Goal: Communication & Community: Answer question/provide support

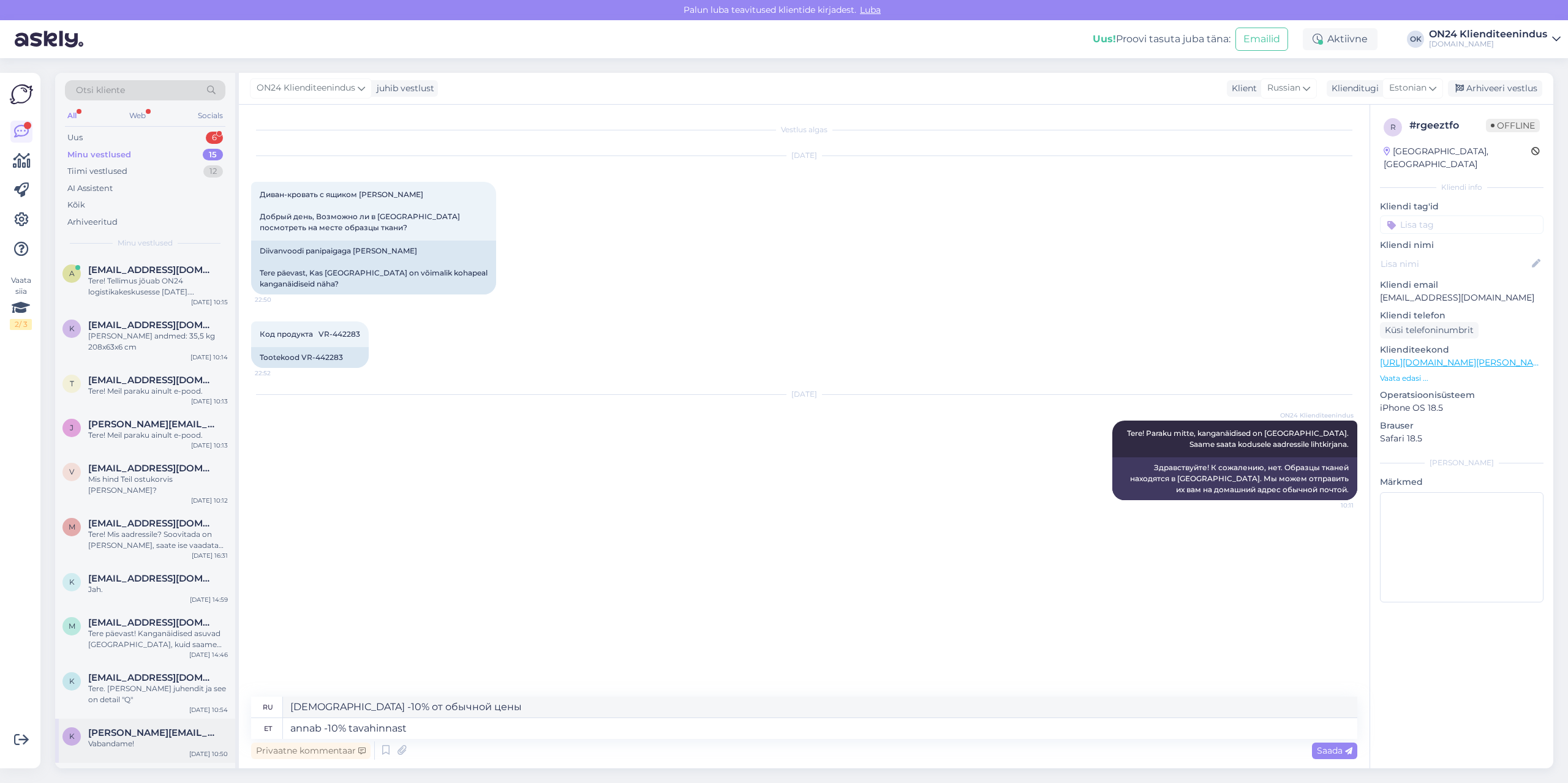
scroll to position [245, 0]
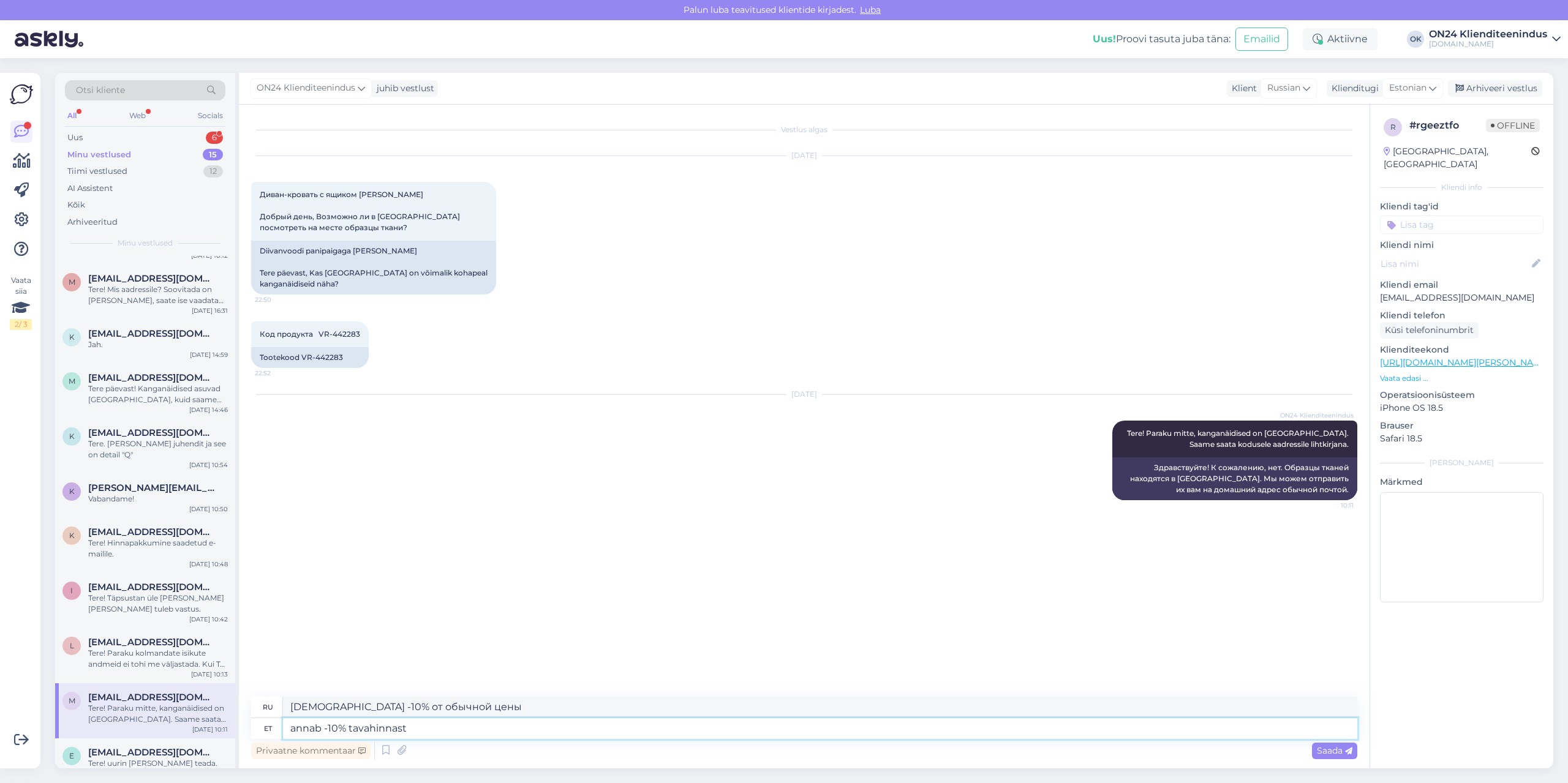
drag, startPoint x: 421, startPoint y: 727, endPoint x: 216, endPoint y: 727, distance: 205.0
click at [216, 727] on div "Otsi kliente All Web Socials Uus 6 Minu vestlused 15 Tiimi vestlused 12 AI Assi…" at bounding box center [803, 420] width 1498 height 695
click at [78, 136] on div "Uus" at bounding box center [75, 138] width 15 height 12
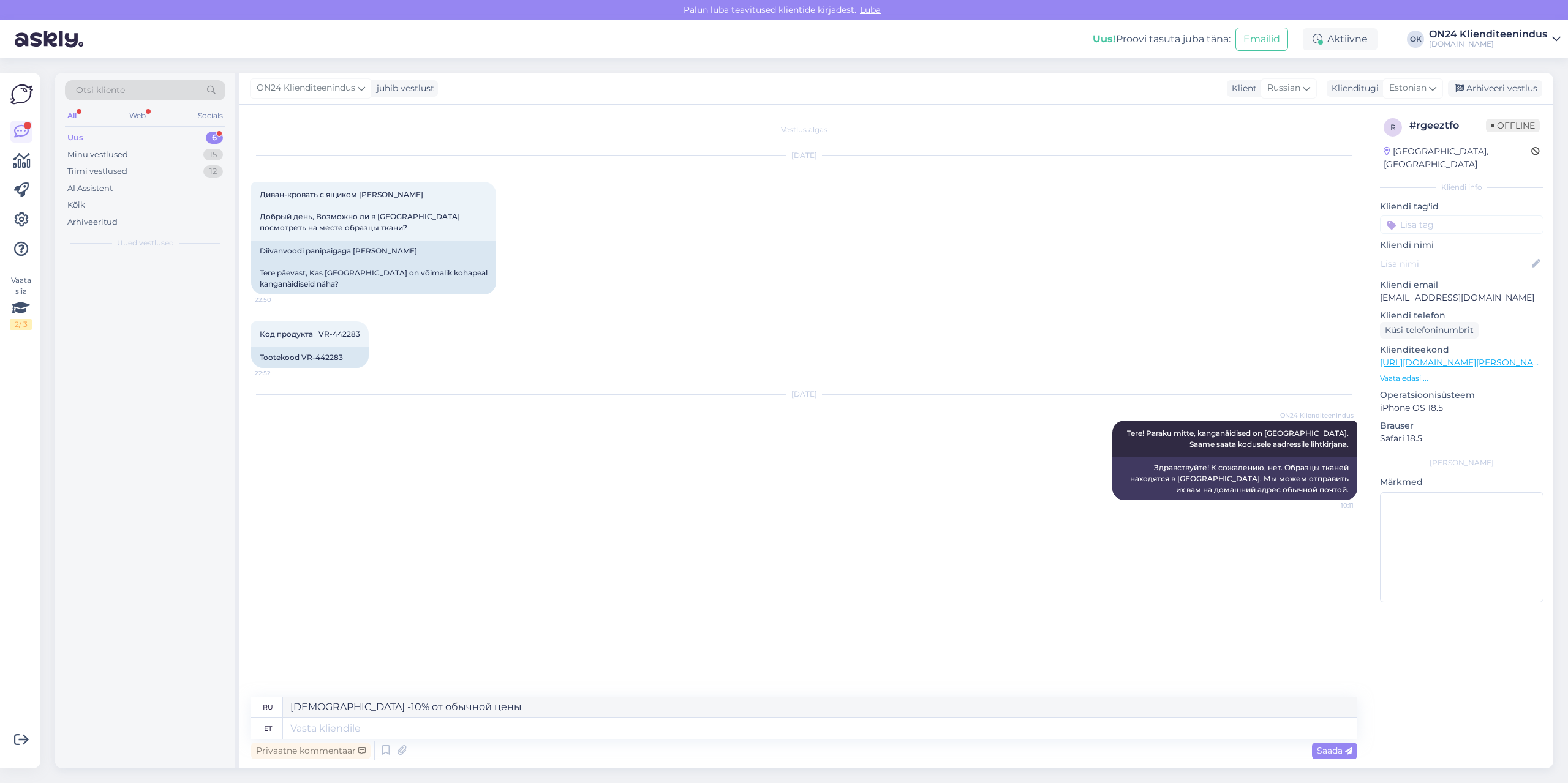
scroll to position [0, 0]
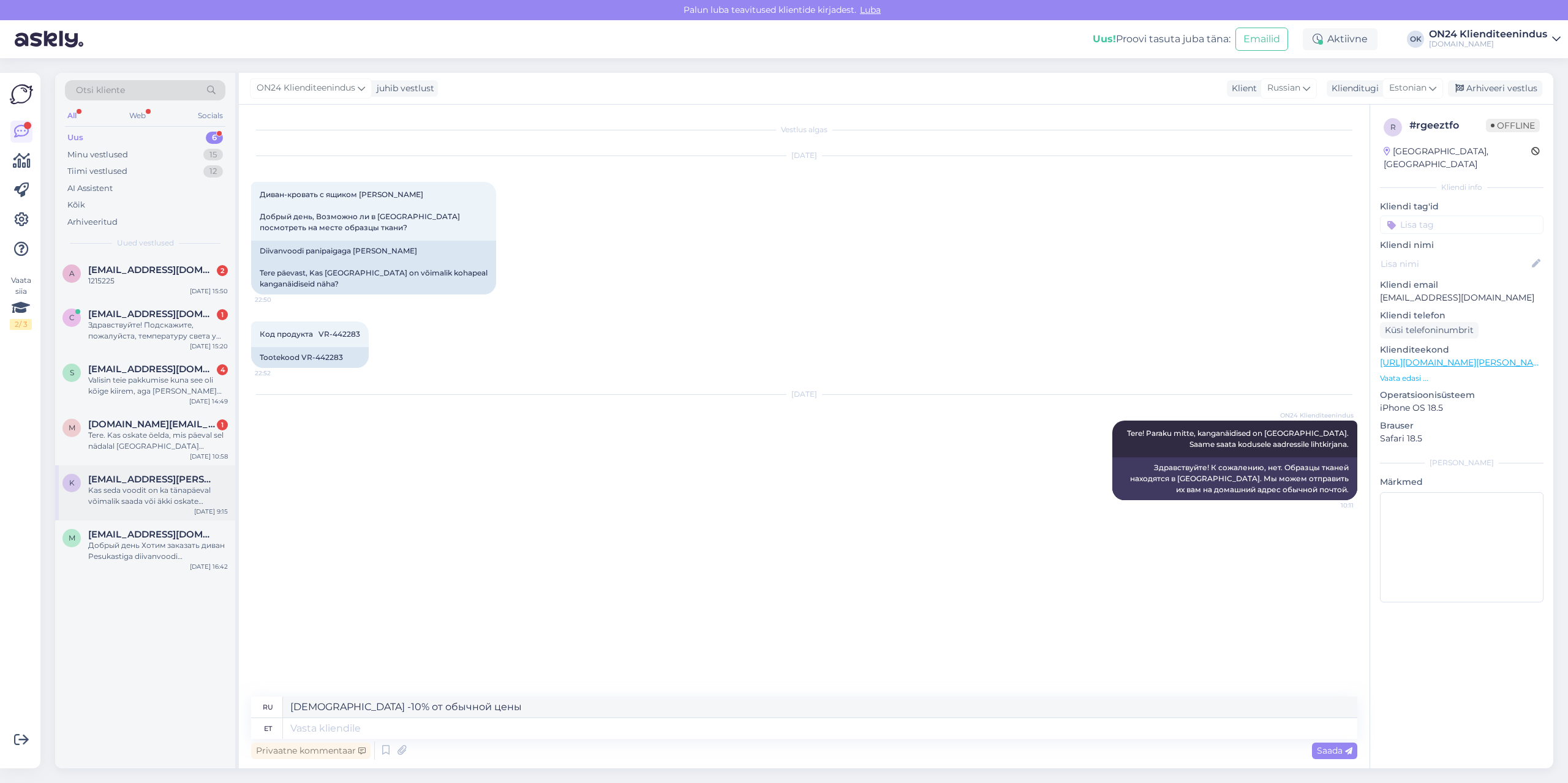
click at [140, 511] on div "k [EMAIL_ADDRESS][PERSON_NAME][DOMAIN_NAME] Kas seda voodit on ka tänapäeval võ…" at bounding box center [144, 492] width 180 height 55
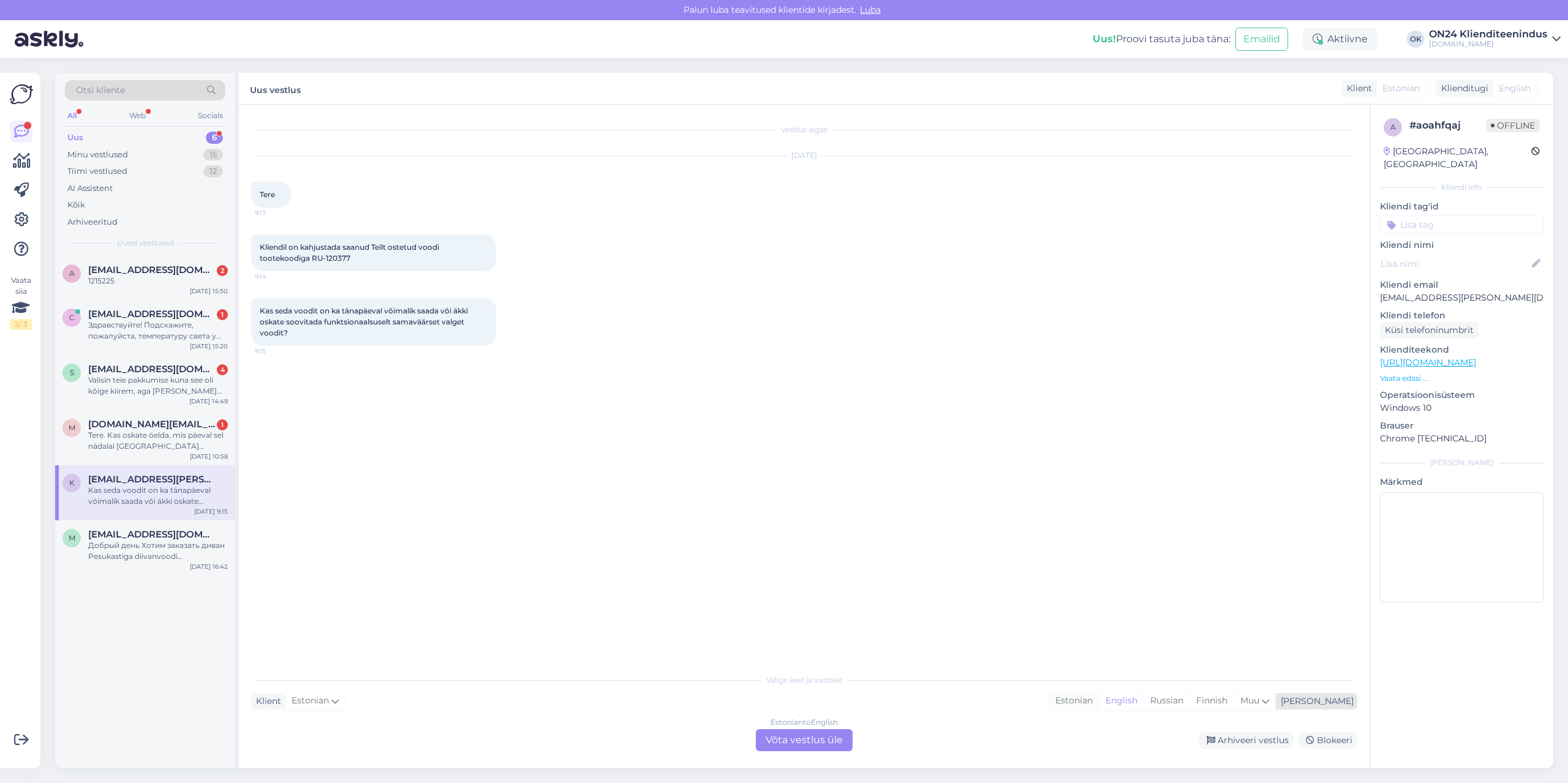
click at [1099, 704] on div "Estonian" at bounding box center [1074, 700] width 49 height 18
click at [830, 744] on div "Estonian to Estonian Võta vestlus üle" at bounding box center [804, 740] width 97 height 22
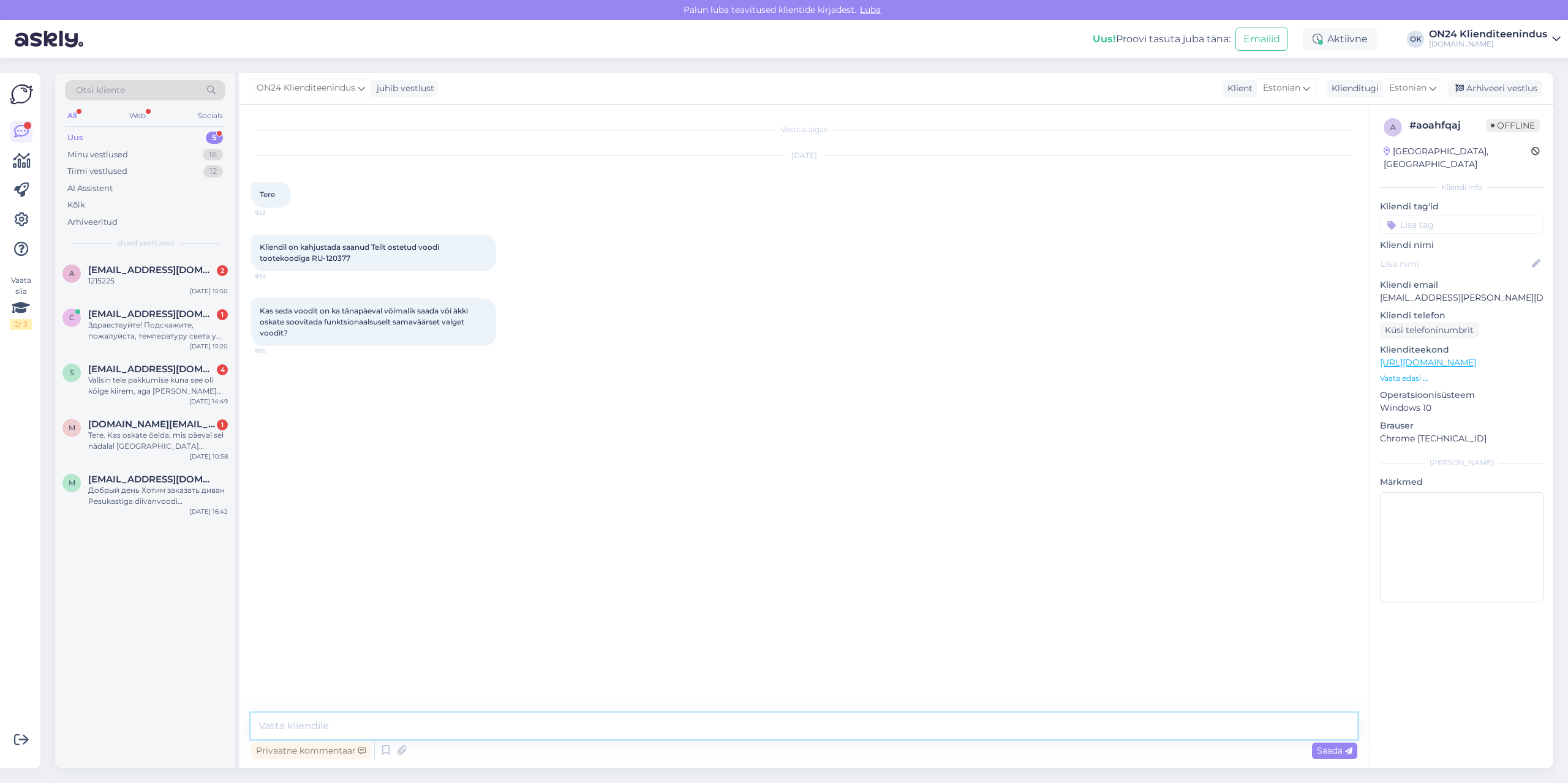
click at [795, 736] on textarea at bounding box center [804, 726] width 1106 height 25
type textarea "Tere! [PERSON_NAME] [PERSON_NAME] teada."
click at [194, 493] on div "Добрый день Хотим заказать диван Pesukastiga diivanvoodi [PERSON_NAME]-442283, …" at bounding box center [158, 496] width 140 height 22
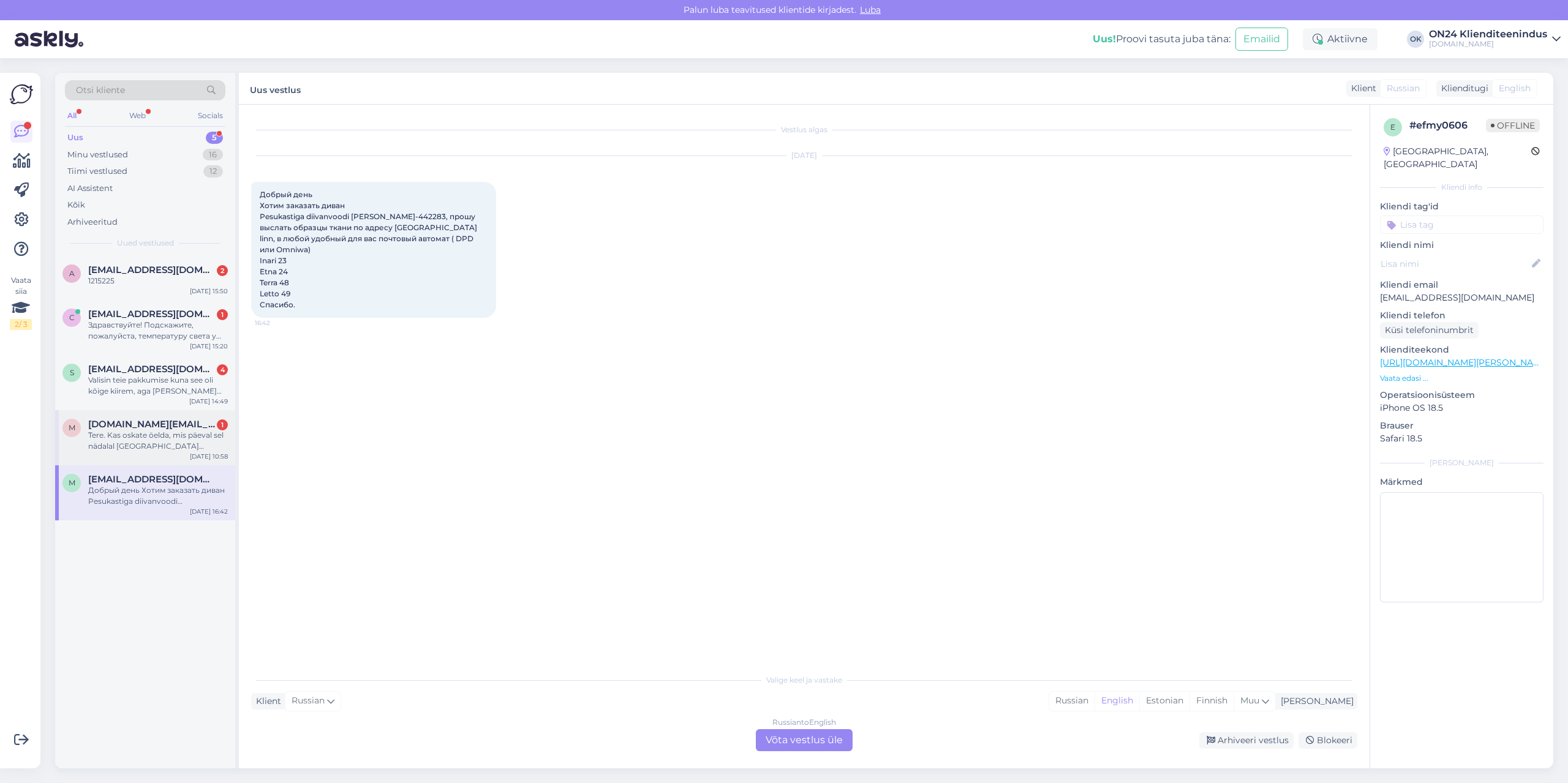
click at [174, 439] on div "Tere. Kas oskate öelda, mis päeval sel nädalal [GEOGRAPHIC_DATA] [PERSON_NAME] …" at bounding box center [158, 440] width 140 height 22
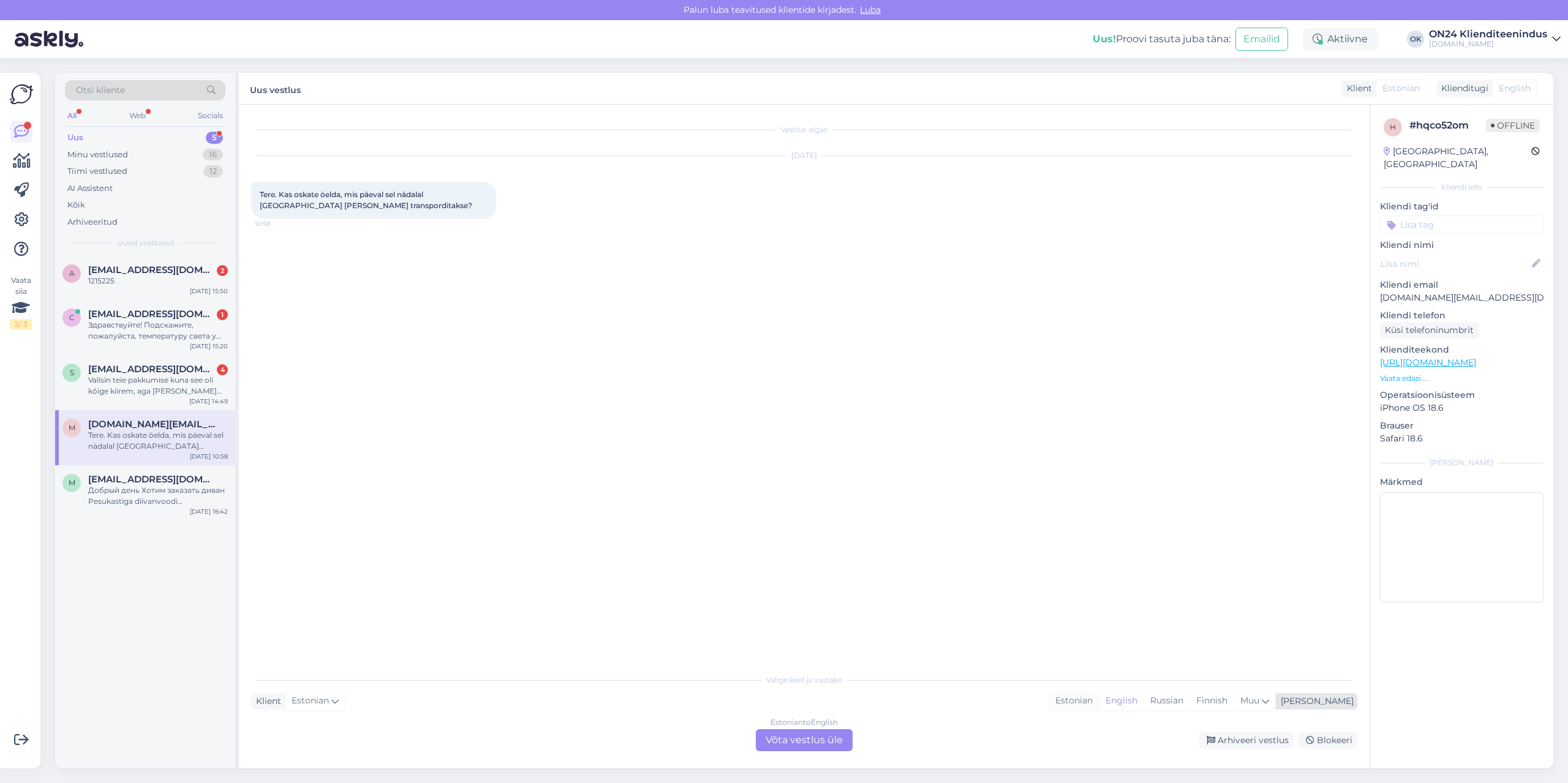
click at [1099, 694] on div "Estonian" at bounding box center [1074, 700] width 49 height 18
click at [838, 742] on div "Estonian to Estonian Võta vestlus üle" at bounding box center [804, 740] width 97 height 22
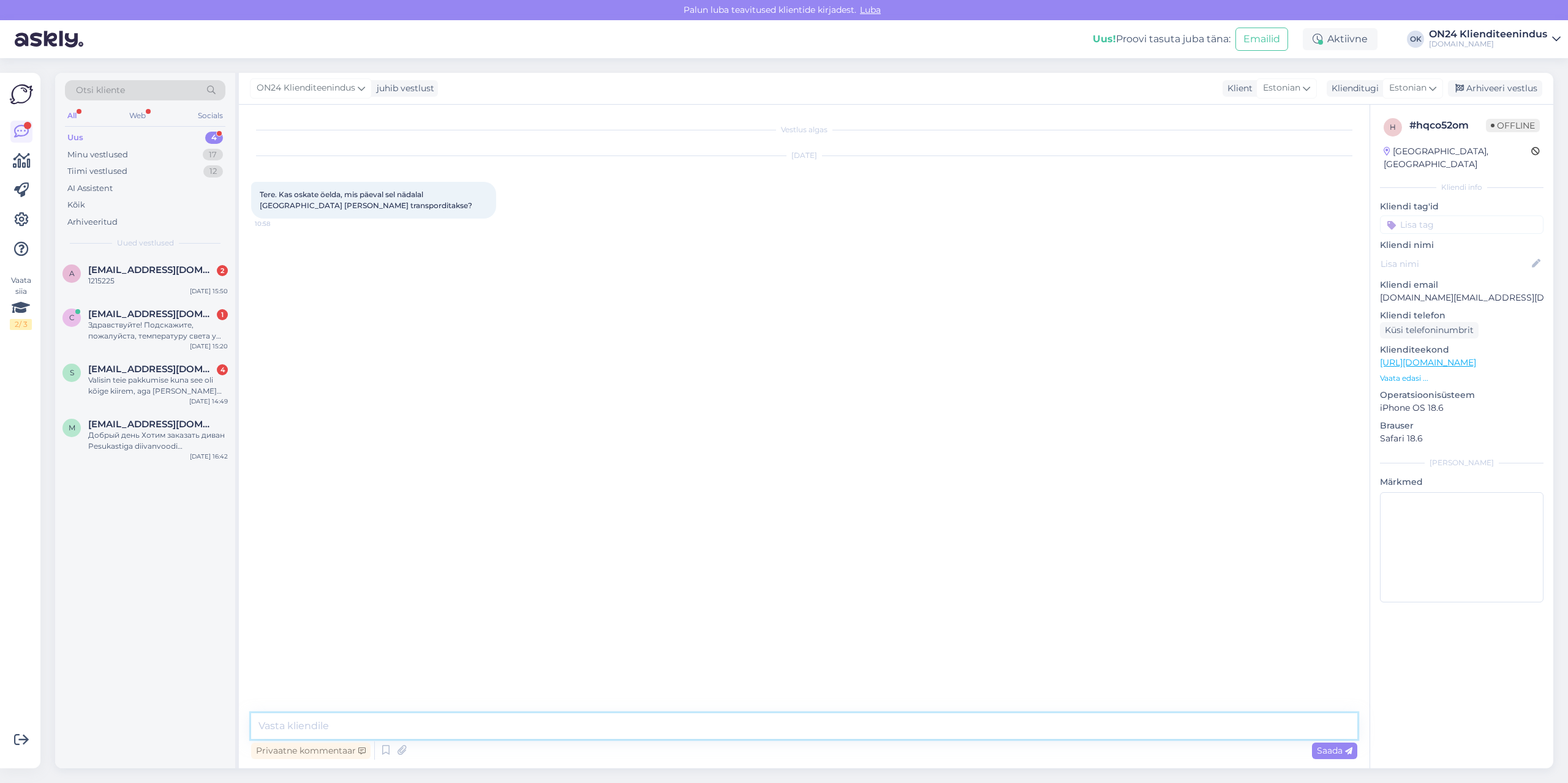
click at [789, 730] on textarea at bounding box center [804, 726] width 1106 height 25
type textarea "Tere! [GEOGRAPHIC_DATA] tarnitakse kord nädalas ja esmaspäeval."
click at [108, 382] on div "Valisin teie pakkumise kuna see oli kõige kiirem, aga [PERSON_NAME] nüüd pettun…" at bounding box center [158, 385] width 140 height 22
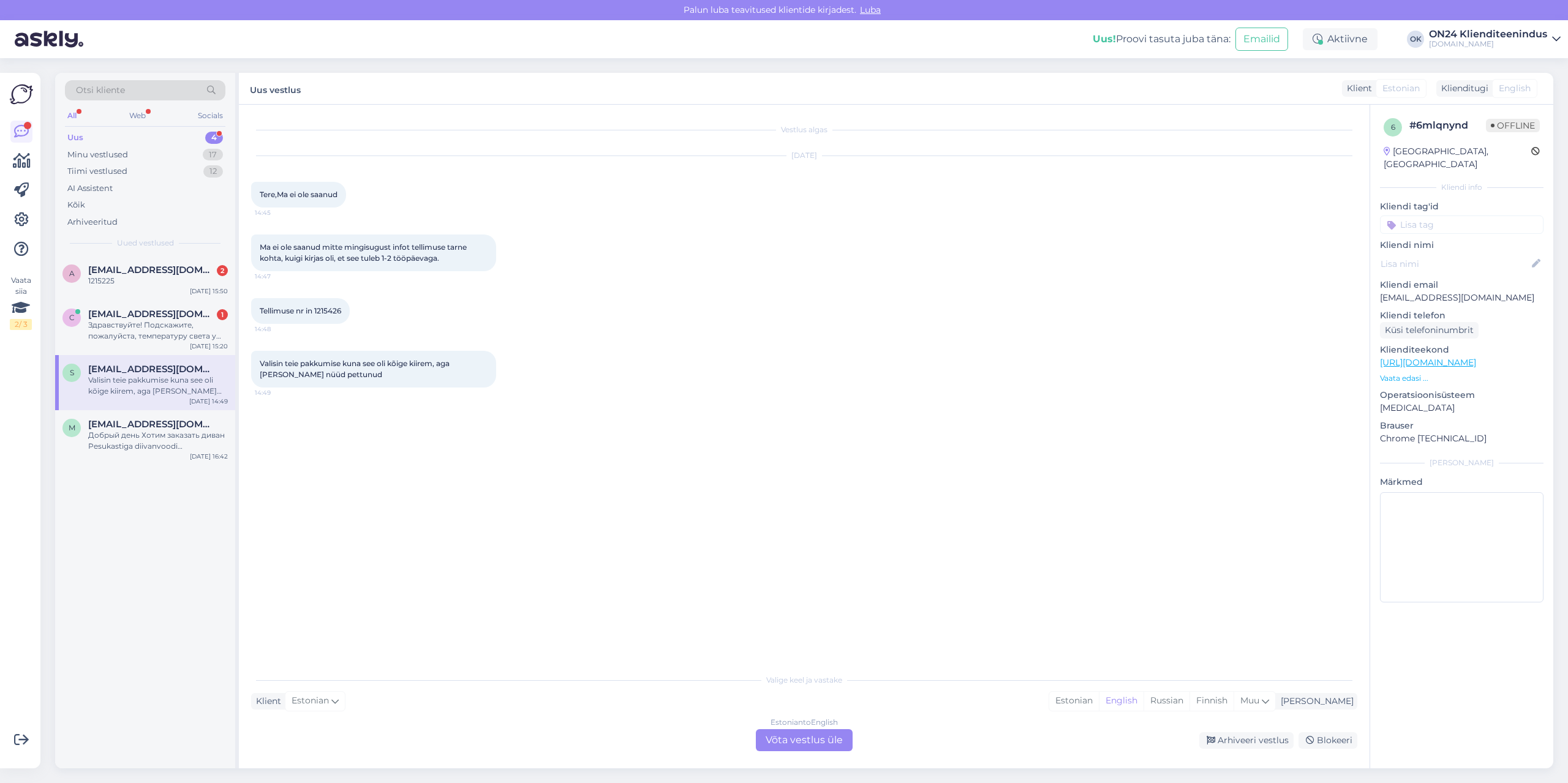
click at [323, 313] on span "Tellimuse nr in 1215426" at bounding box center [301, 311] width 82 height 9
copy div "1215426 14:48"
click at [1099, 699] on div "Estonian" at bounding box center [1074, 700] width 49 height 18
click at [815, 742] on div "Estonian to Estonian Võta vestlus üle" at bounding box center [804, 740] width 97 height 22
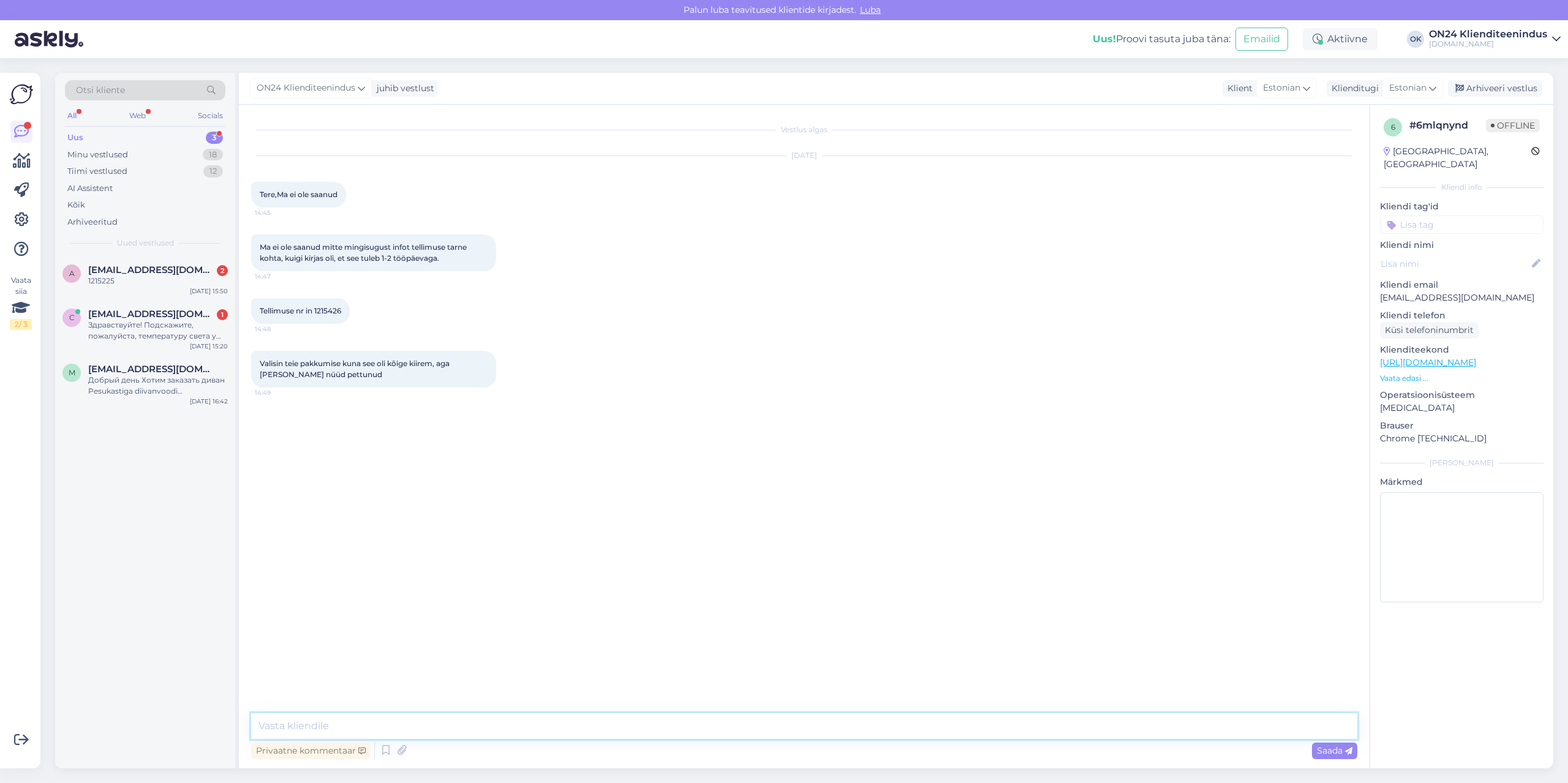
click at [718, 735] on textarea at bounding box center [804, 726] width 1106 height 25
type textarea "Tere! [PERSON_NAME] saabub meie lattu [DATE] ja siis saadetakse pakiautomaati."
click at [124, 319] on span "[EMAIL_ADDRESS][DOMAIN_NAME]" at bounding box center [152, 314] width 128 height 11
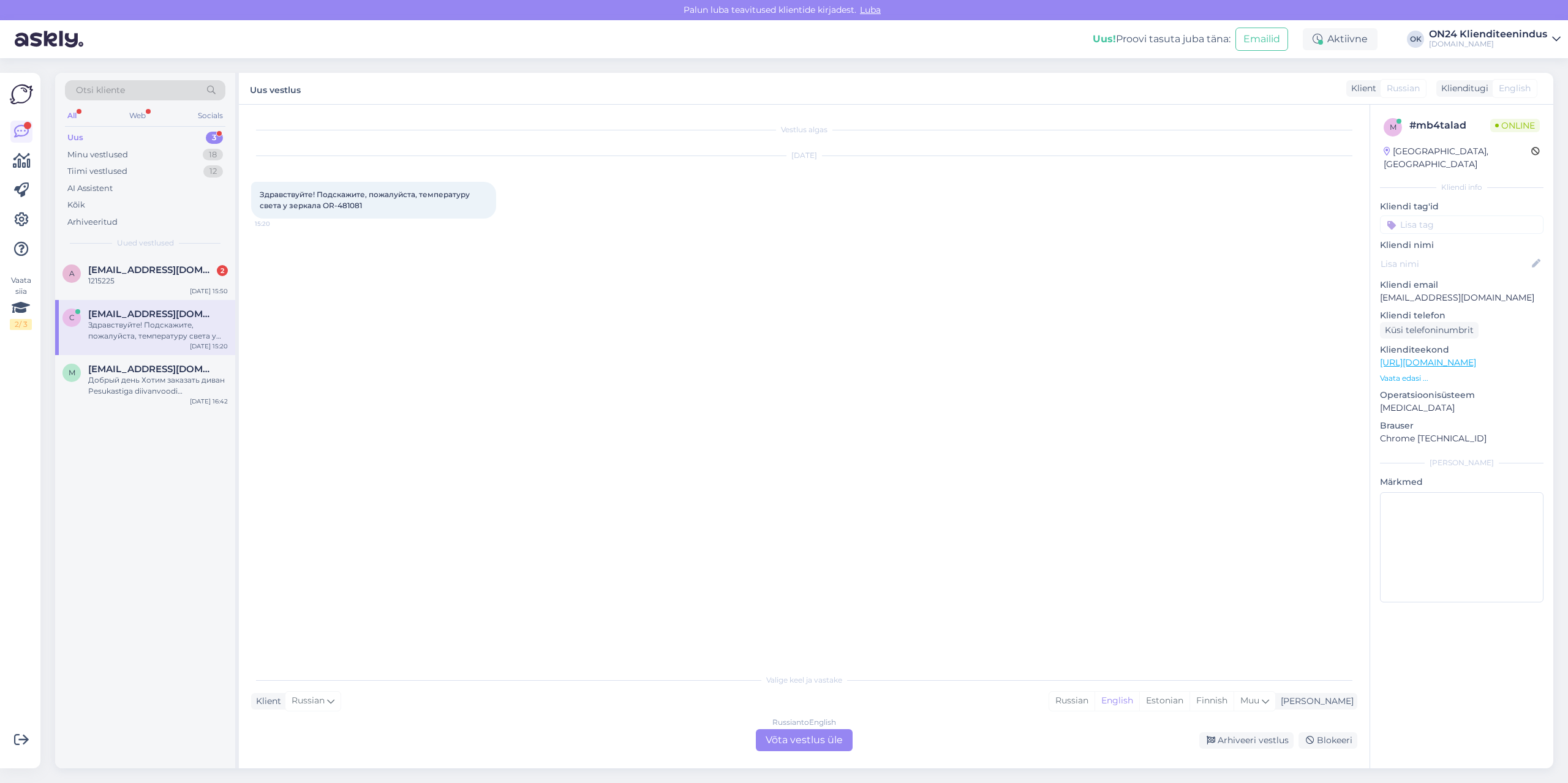
click at [344, 206] on span "Здравствуйте! Подскажите, пожалуйста, температуру света у зеркала OR-481081" at bounding box center [366, 200] width 212 height 20
copy div "481081 15:20"
click at [1189, 701] on div "Estonian" at bounding box center [1164, 700] width 50 height 18
click at [829, 728] on div "Valige [PERSON_NAME] vastake Klient Russian Mina Russian English Estonian Finni…" at bounding box center [804, 710] width 1106 height 84
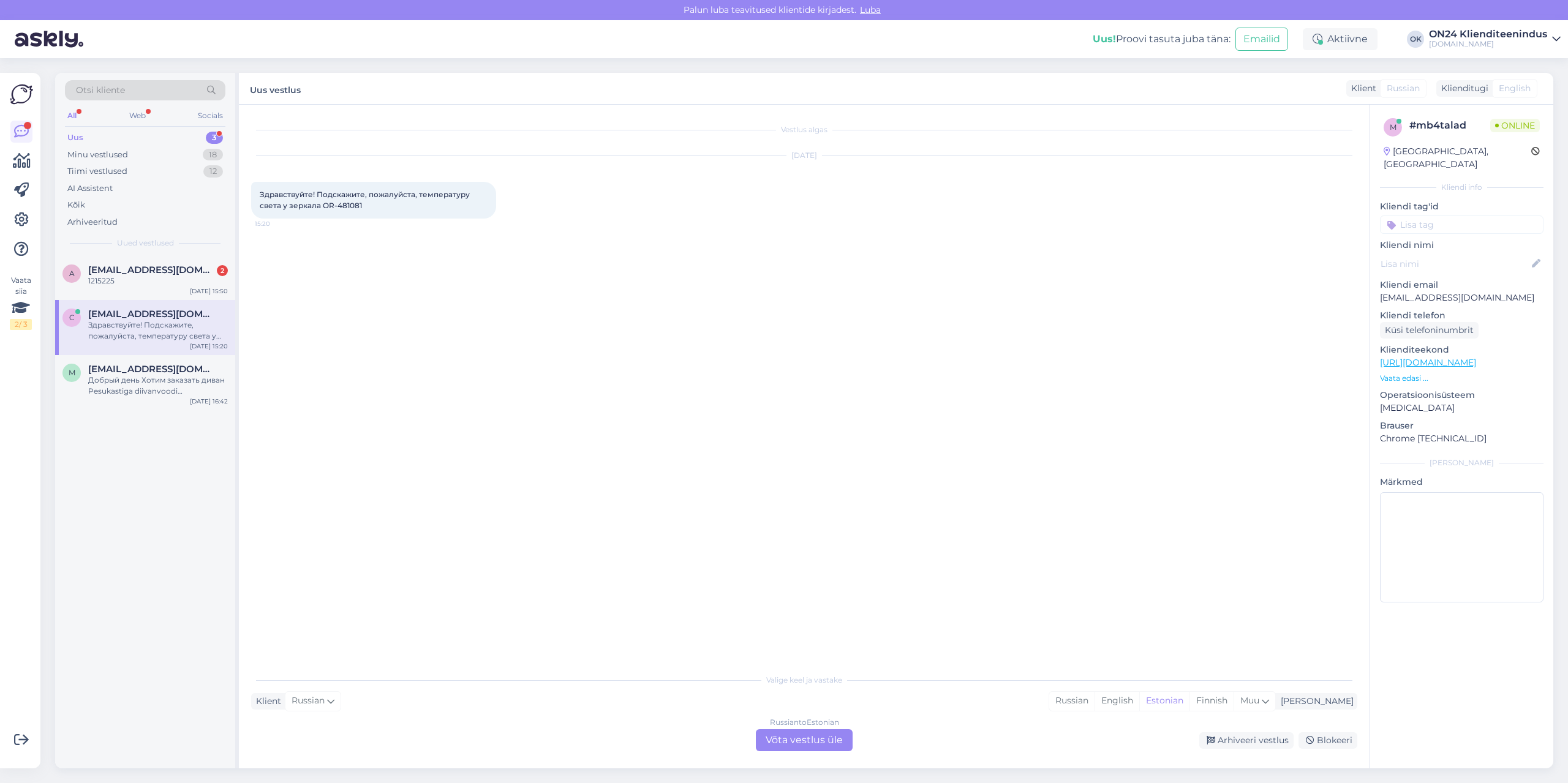
click at [825, 737] on div "Russian to Estonian Võta vestlus üle" at bounding box center [804, 740] width 97 height 22
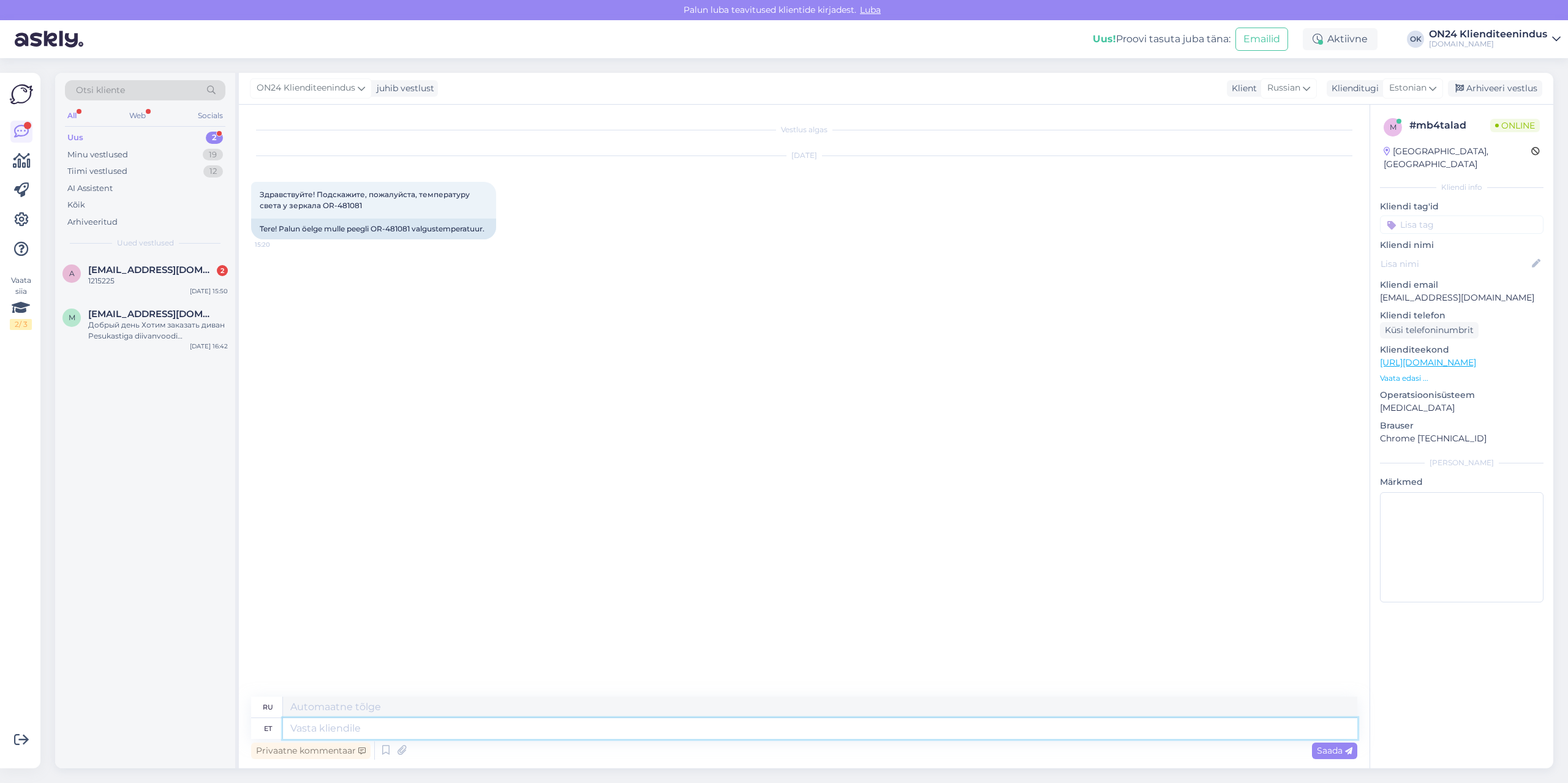
click at [751, 726] on textarea at bounding box center [819, 728] width 1074 height 21
type textarea "Tere!"
type textarea "Привет!"
type textarea "Tere! Uurin ja"
type textarea "Привет! Я провожу исследование."
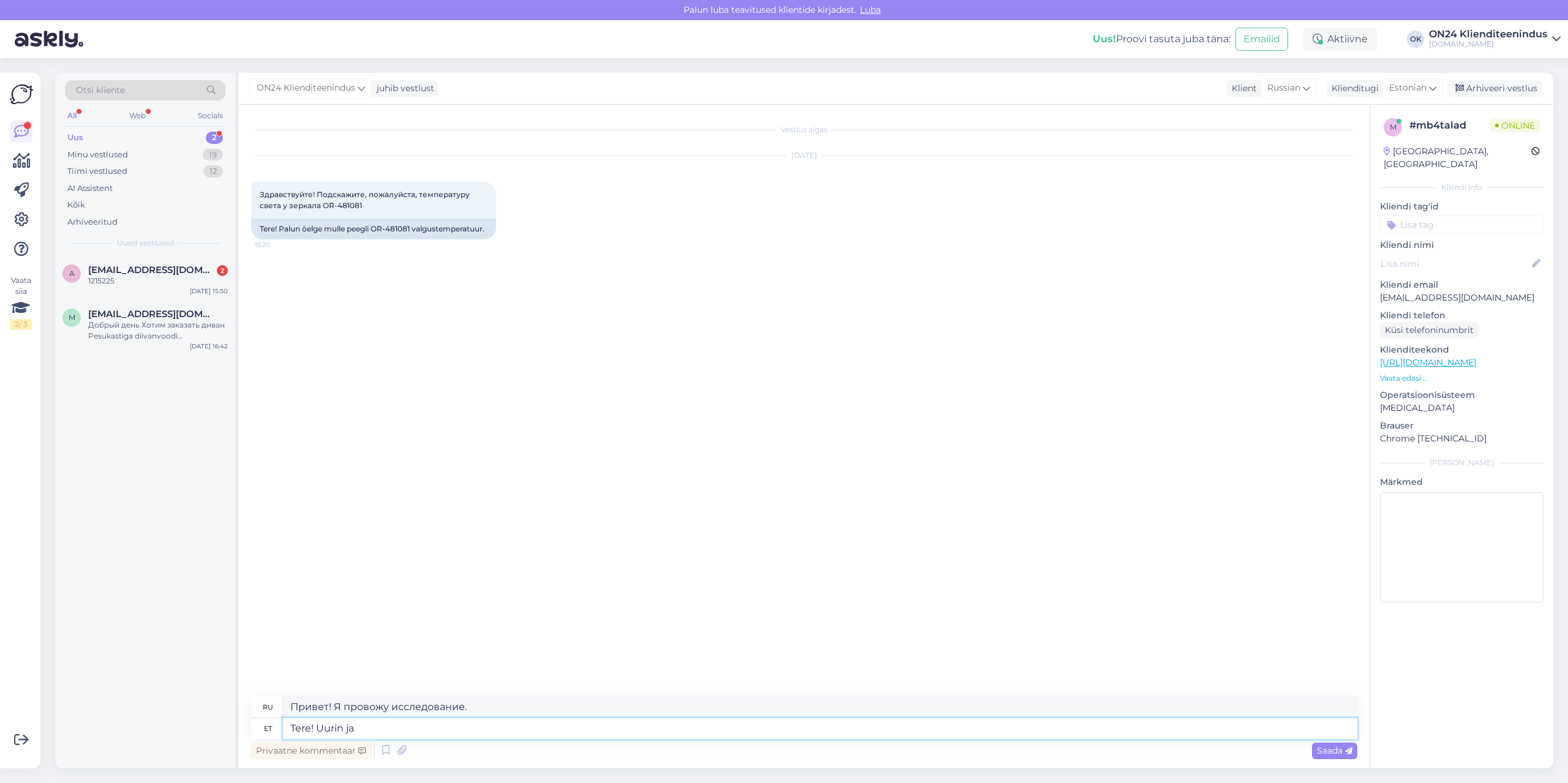
type textarea "Tere! Uurin ja a"
type textarea "Привет! Я занимаюсь исследованиями [PERSON_NAME]"
type textarea "Tere! Uurin ja annan te"
type textarea "Здравствуйте! Я разберусь и дам"
type textarea "Tere! [PERSON_NAME] [PERSON_NAME] teada."
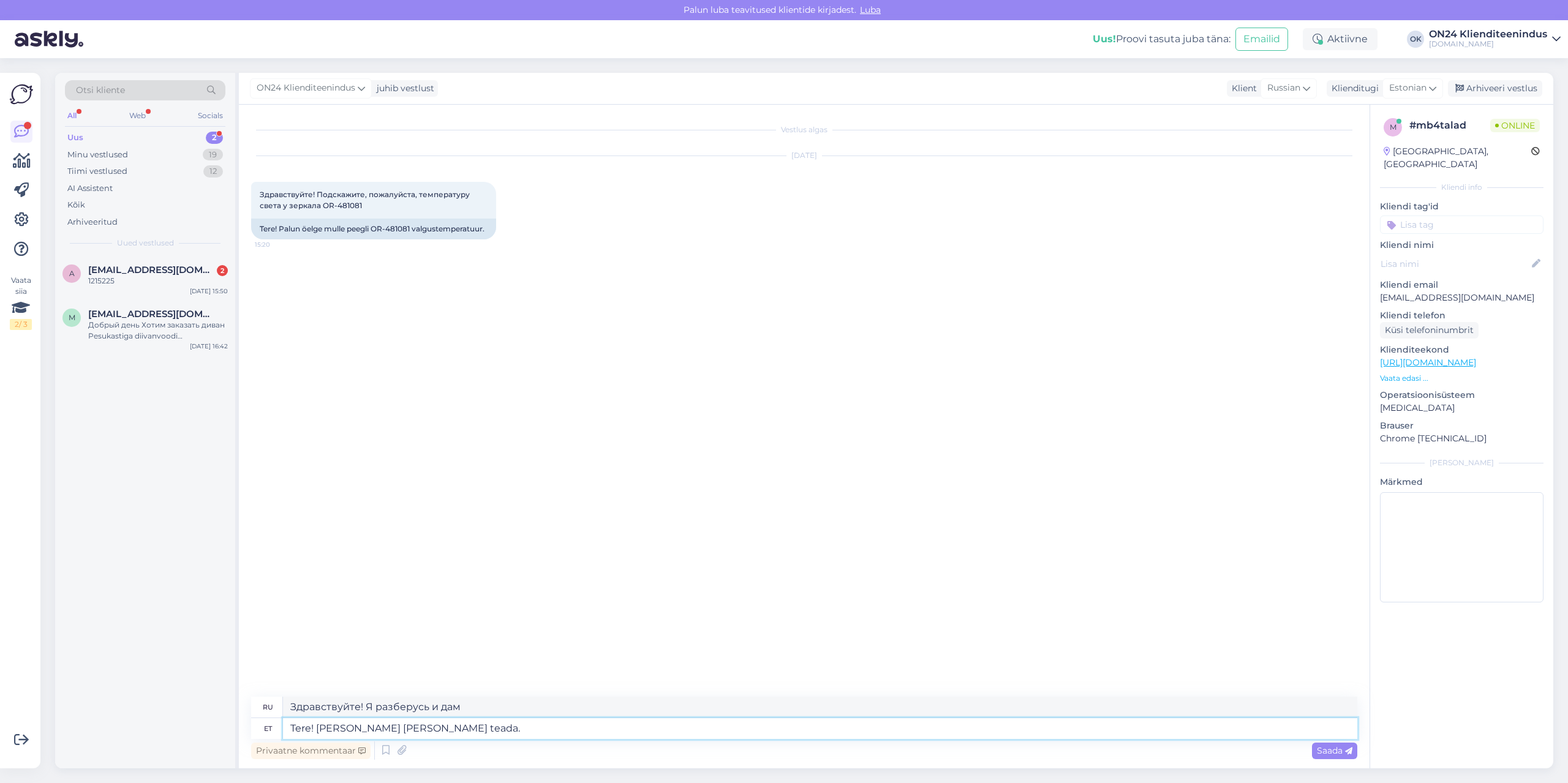
type textarea "Здравствуйте! Я разберусь и дам вам знать."
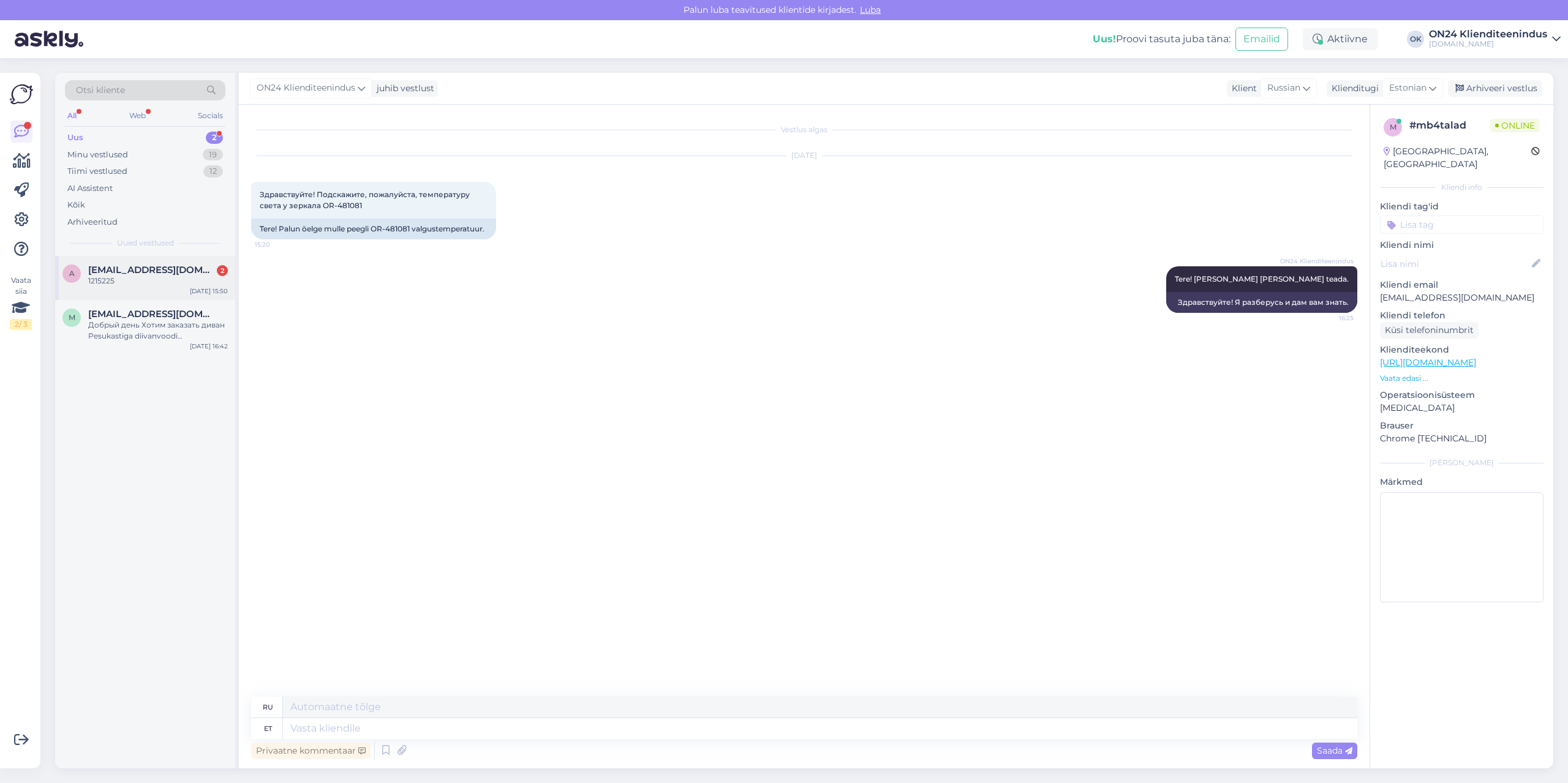
click at [162, 279] on div "1215225" at bounding box center [158, 281] width 140 height 11
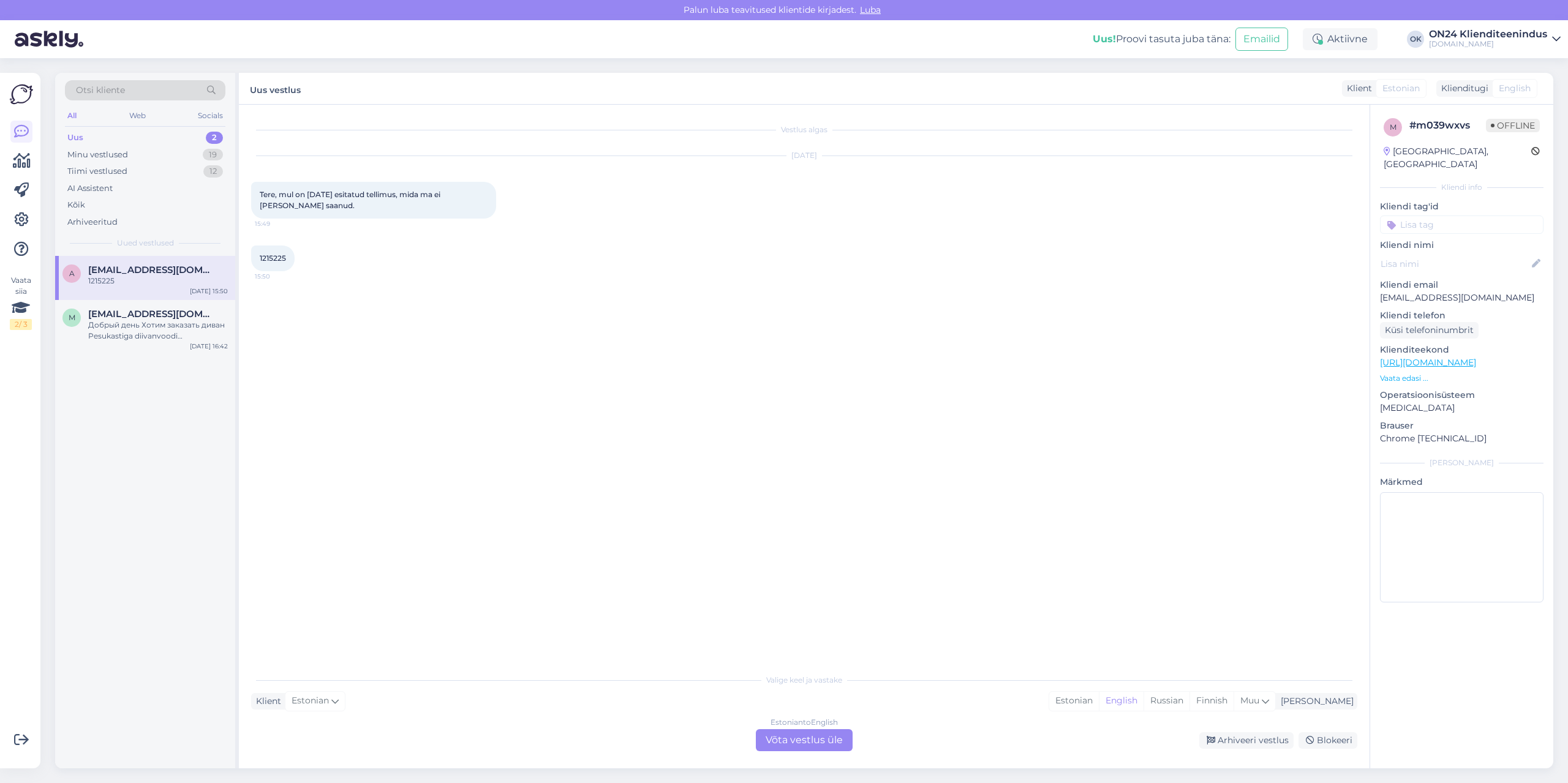
click at [267, 260] on span "1215225" at bounding box center [273, 258] width 26 height 9
copy div "1215225 15:50"
click at [1099, 697] on div "Estonian" at bounding box center [1074, 700] width 49 height 18
click at [816, 735] on div "Estonian to Estonian Võta vestlus üle" at bounding box center [804, 740] width 97 height 22
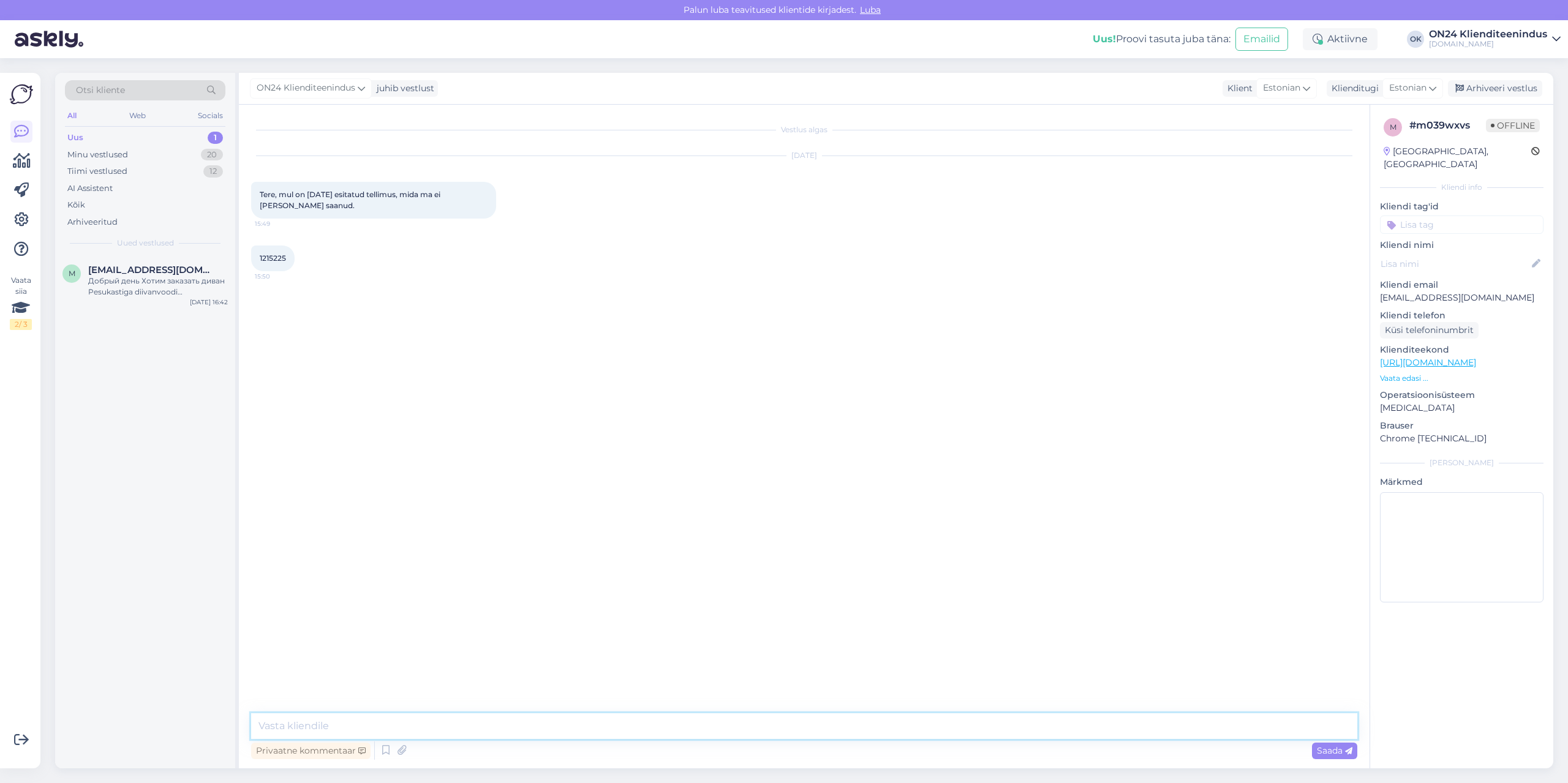
click at [755, 730] on textarea at bounding box center [804, 726] width 1106 height 25
type textarea "Tere! Pakk ei ole saabunud meie lattu. Asjaolud on uurimisel. Anname Teile kohe…"
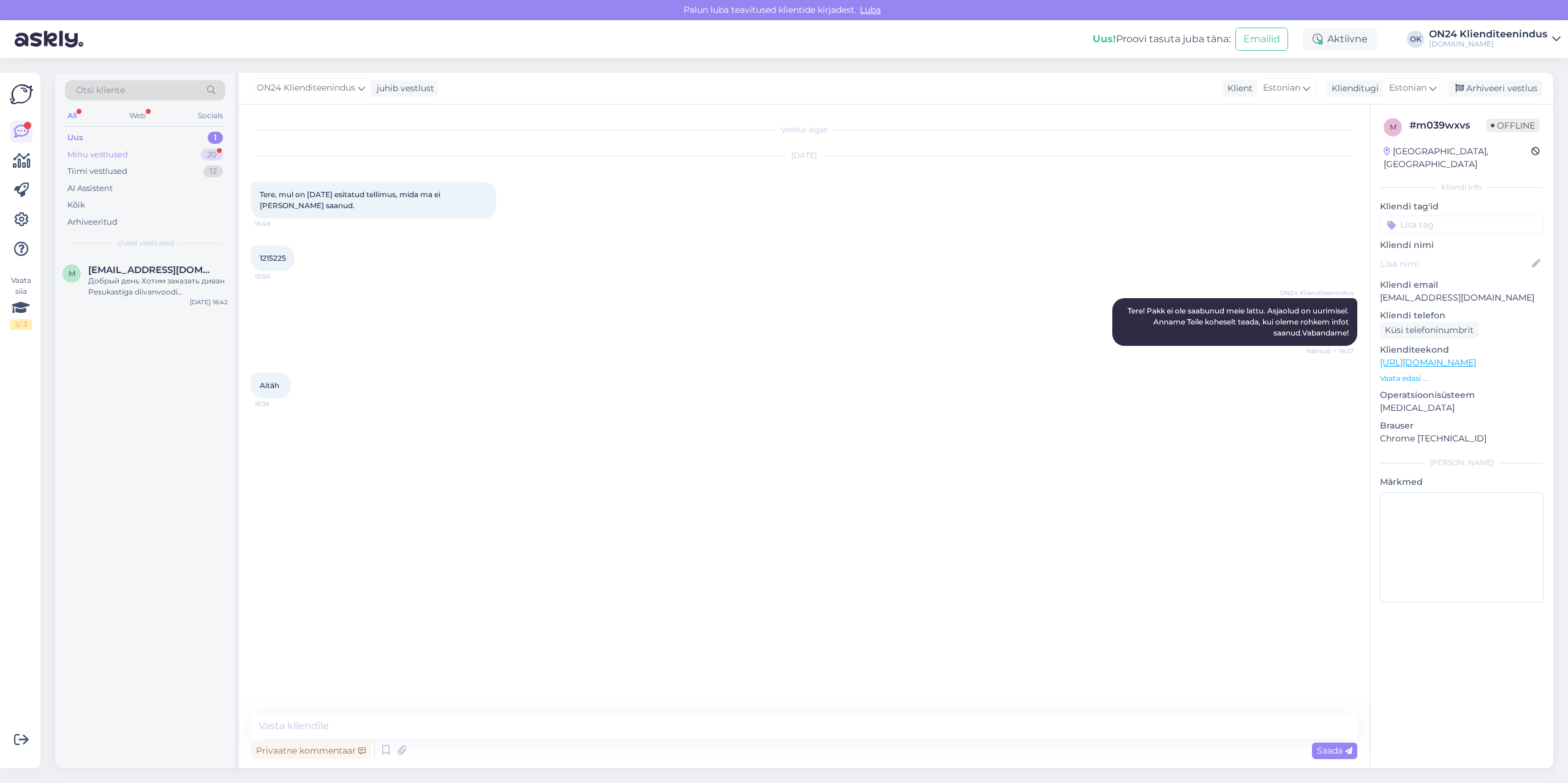
click at [108, 152] on div "Minu vestlused" at bounding box center [98, 155] width 61 height 12
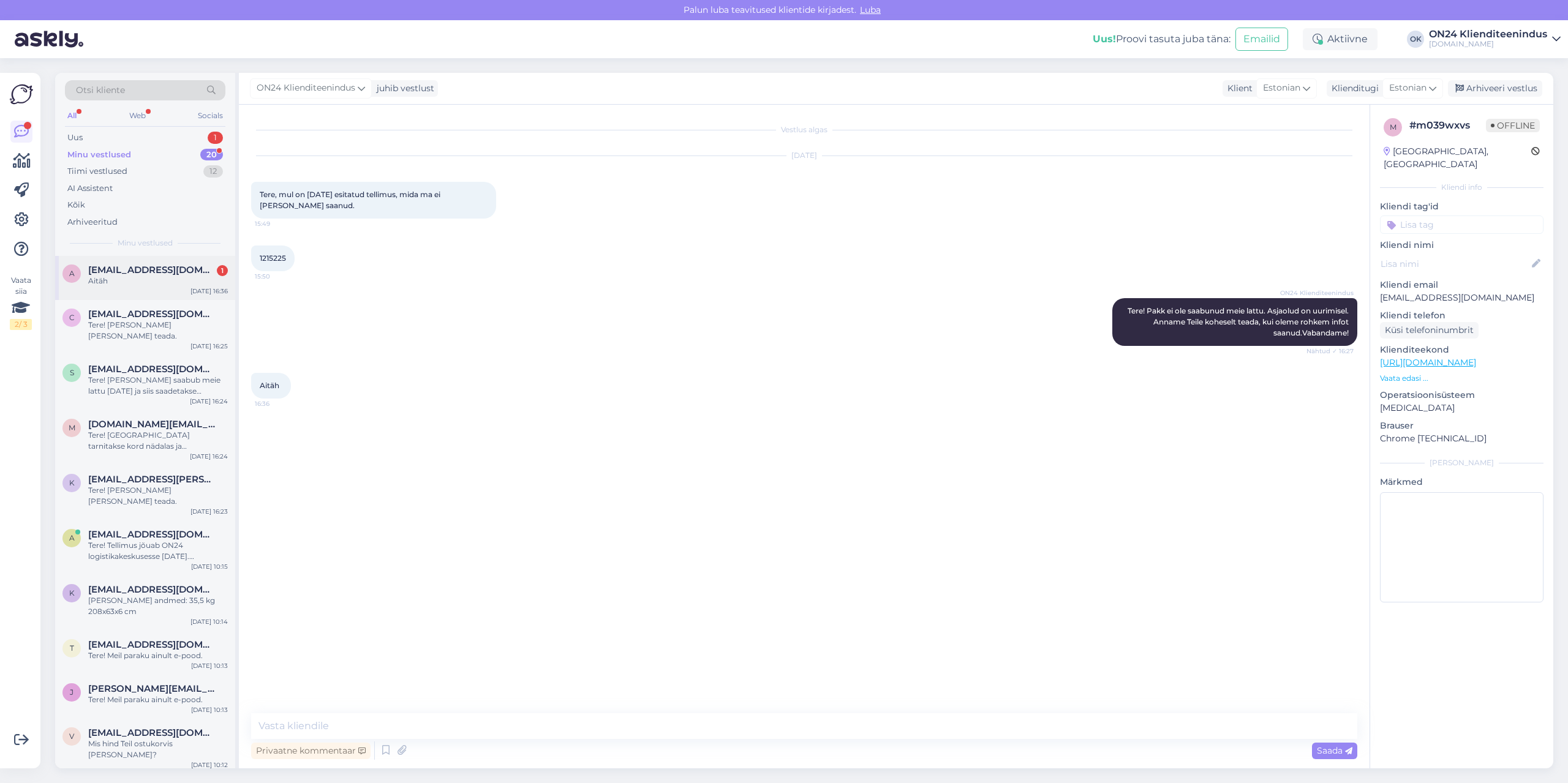
click at [165, 286] on div "Aitäh" at bounding box center [158, 281] width 140 height 11
